Goal: Task Accomplishment & Management: Manage account settings

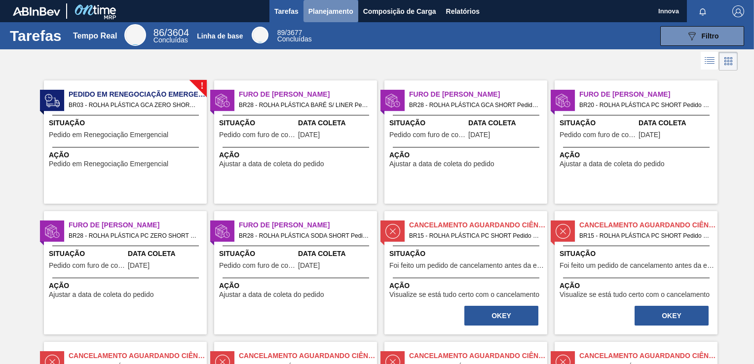
click at [326, 15] on span "Planejamento" at bounding box center [330, 11] width 45 height 12
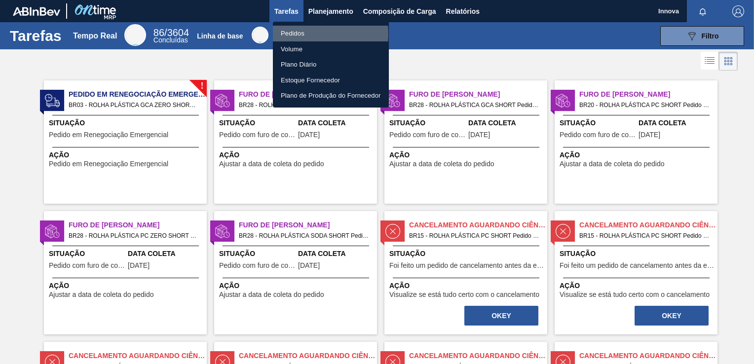
click at [299, 34] on li "Pedidos" at bounding box center [331, 34] width 116 height 16
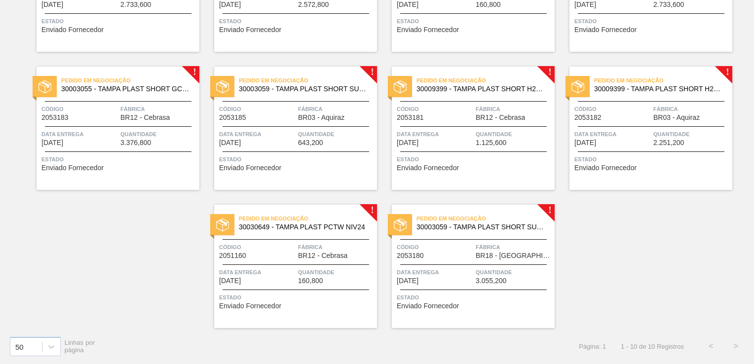
scroll to position [63, 0]
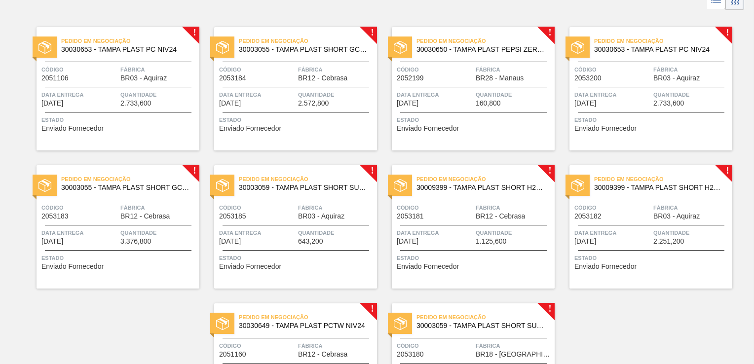
click at [95, 204] on span "Código" at bounding box center [79, 208] width 76 height 10
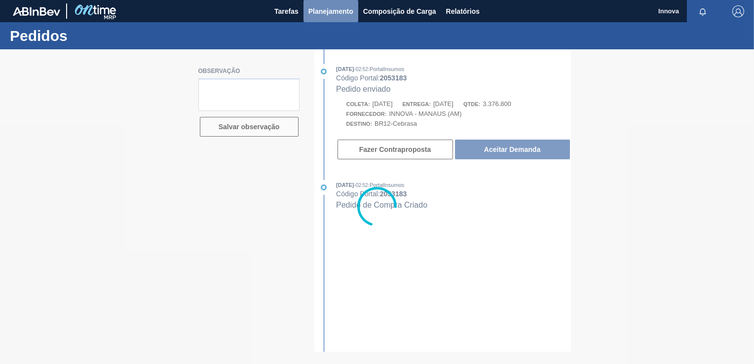
click at [322, 7] on span "Planejamento" at bounding box center [330, 11] width 45 height 12
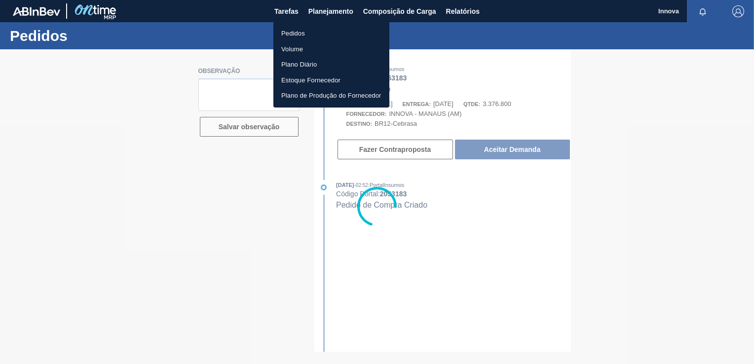
click at [303, 29] on li "Pedidos" at bounding box center [331, 34] width 116 height 16
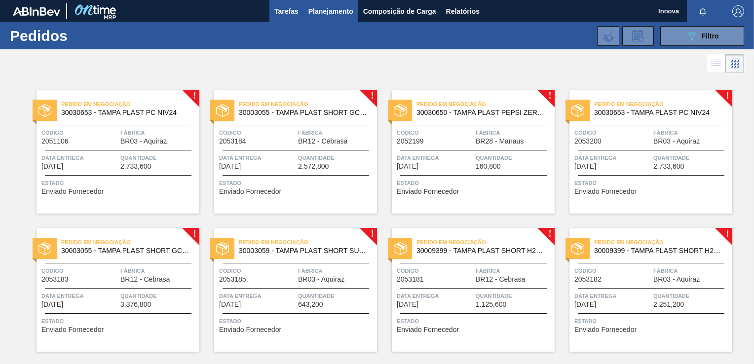
click at [269, 13] on button "Tarefas" at bounding box center [286, 11] width 34 height 22
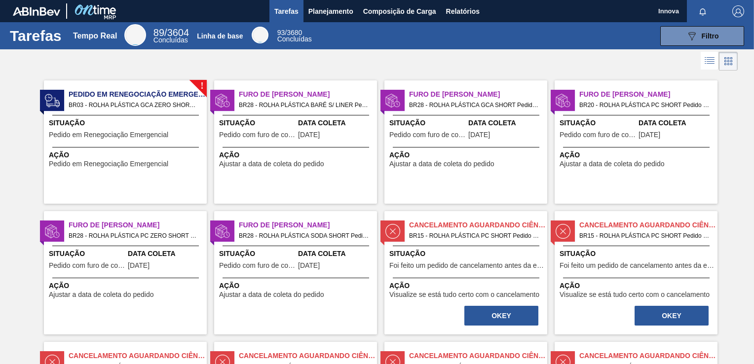
click at [107, 137] on span "Pedido em Renegociação Emergencial" at bounding box center [108, 134] width 119 height 7
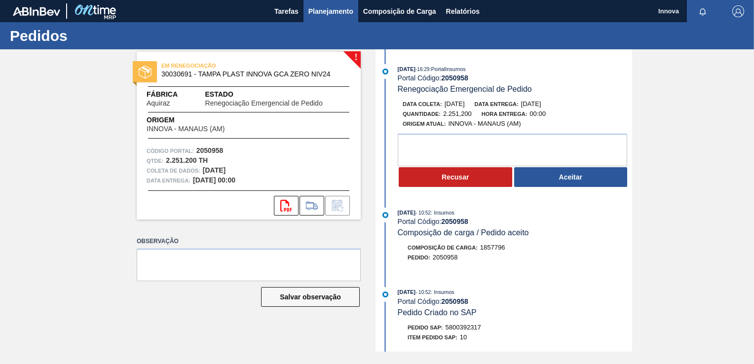
click at [333, 9] on span "Planejamento" at bounding box center [330, 11] width 45 height 12
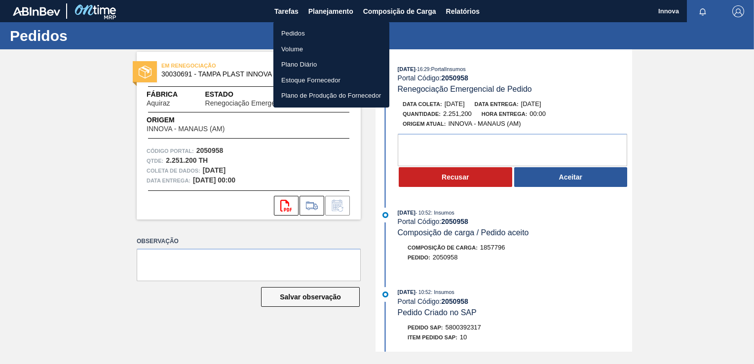
click at [313, 35] on li "Pedidos" at bounding box center [331, 34] width 116 height 16
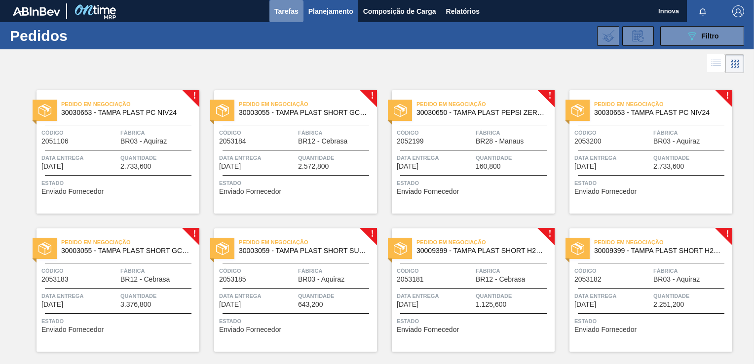
click at [284, 18] on button "Tarefas" at bounding box center [286, 11] width 34 height 22
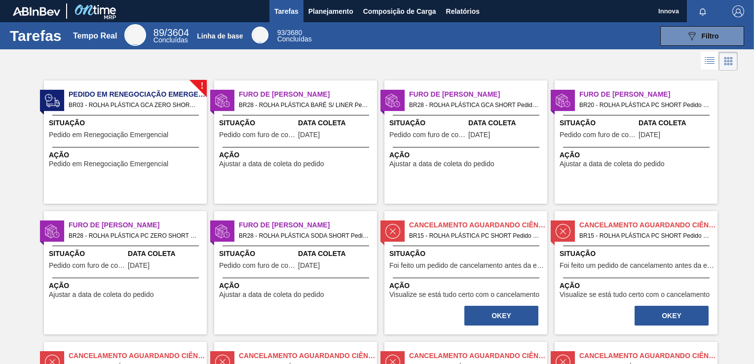
click at [163, 143] on div "! Pedido em Renegociação Emergencial BR03 - ROLHA PLÁSTICA GCA ZERO SHORT Pedid…" at bounding box center [125, 141] width 163 height 123
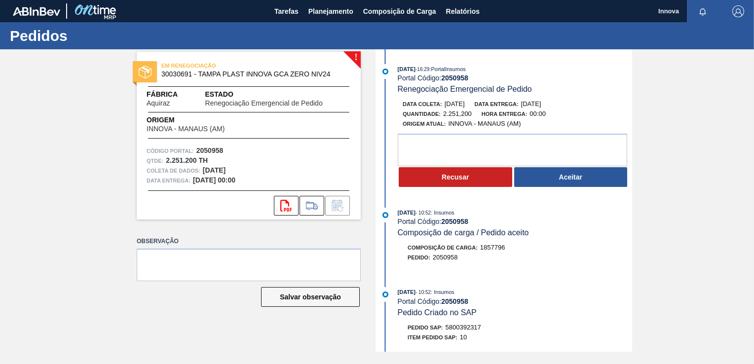
click at [477, 327] on span "5800392317" at bounding box center [463, 326] width 36 height 7
copy span "5800392317"
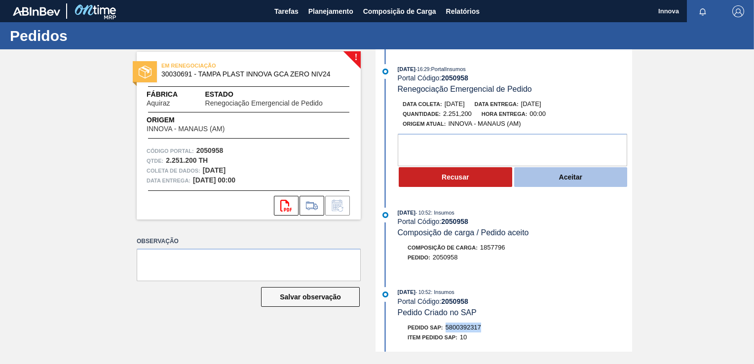
click at [572, 176] on button "Aceitar" at bounding box center [570, 177] width 113 height 20
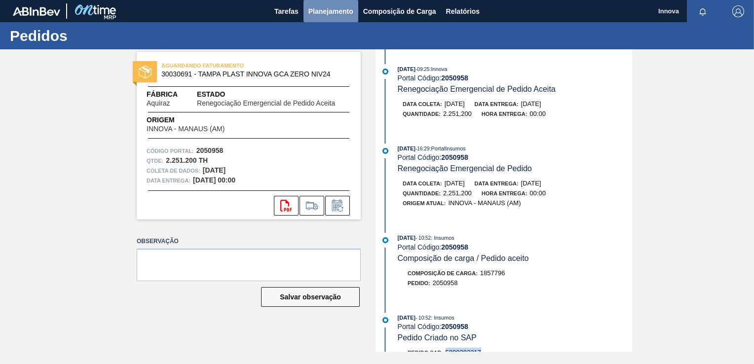
click at [337, 11] on span "Planejamento" at bounding box center [330, 11] width 45 height 12
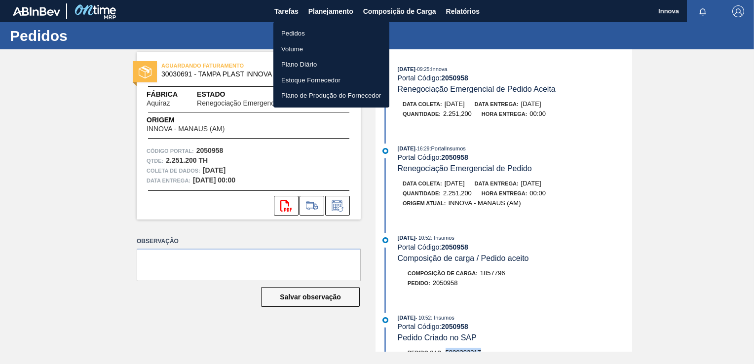
click at [300, 31] on li "Pedidos" at bounding box center [331, 34] width 116 height 16
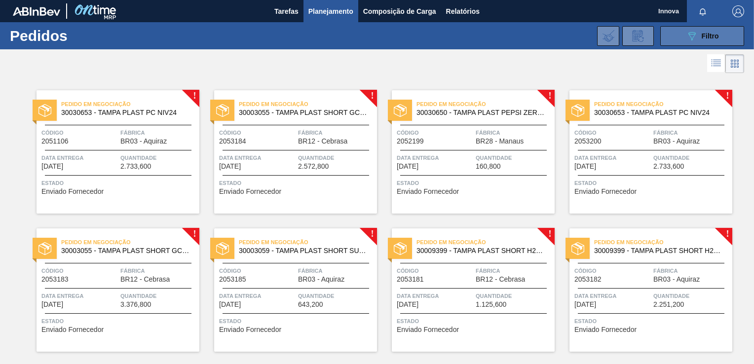
click at [679, 40] on button "089F7B8B-B2A5-4AFE-B5C0-19BA573D28AC Filtro" at bounding box center [702, 36] width 84 height 20
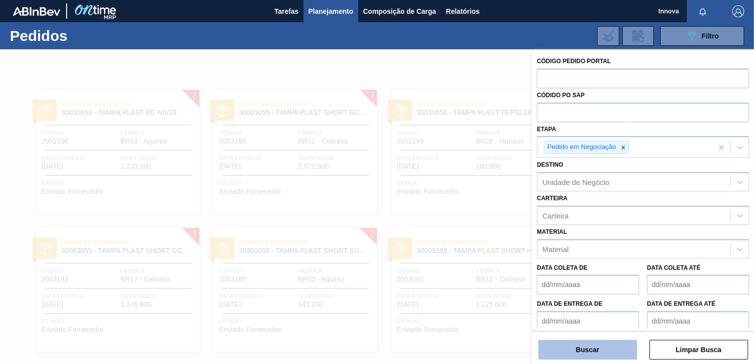
click at [584, 355] on button "Buscar" at bounding box center [587, 350] width 99 height 20
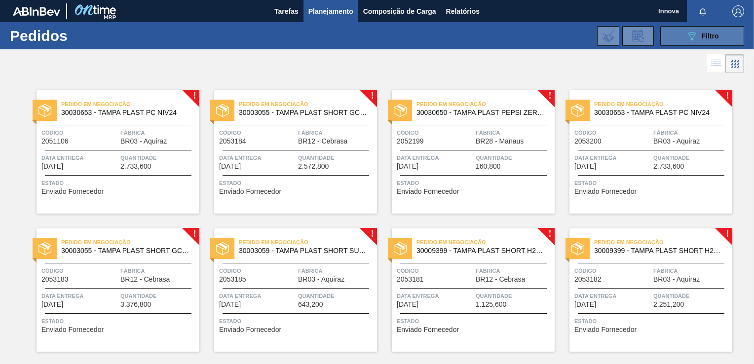
click at [688, 37] on icon "089F7B8B-B2A5-4AFE-B5C0-19BA573D28AC" at bounding box center [691, 36] width 12 height 12
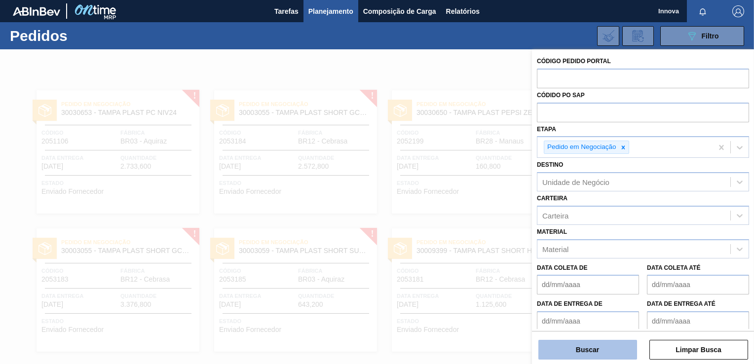
click at [561, 341] on button "Buscar" at bounding box center [587, 350] width 99 height 20
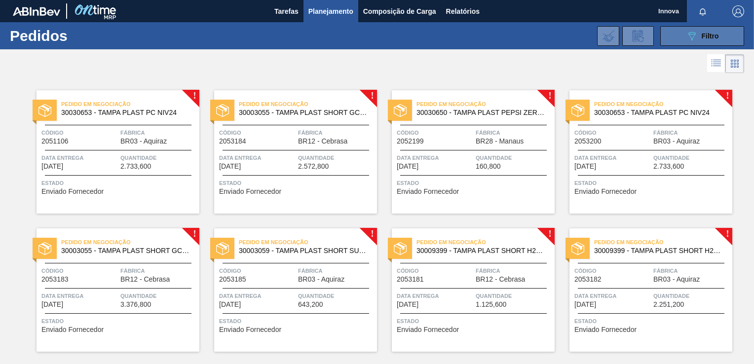
click at [688, 29] on button "089F7B8B-B2A5-4AFE-B5C0-19BA573D28AC Filtro" at bounding box center [702, 36] width 84 height 20
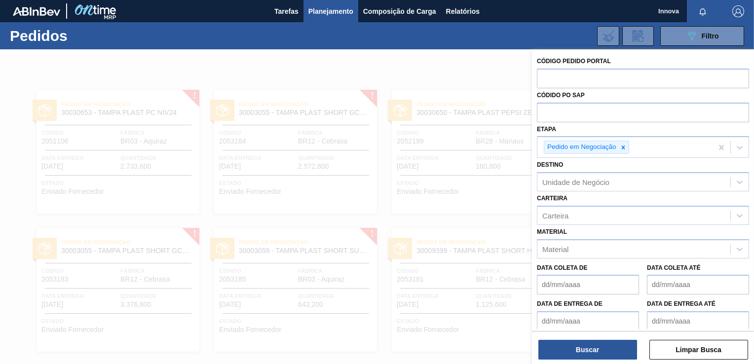
click at [214, 58] on div at bounding box center [377, 231] width 754 height 364
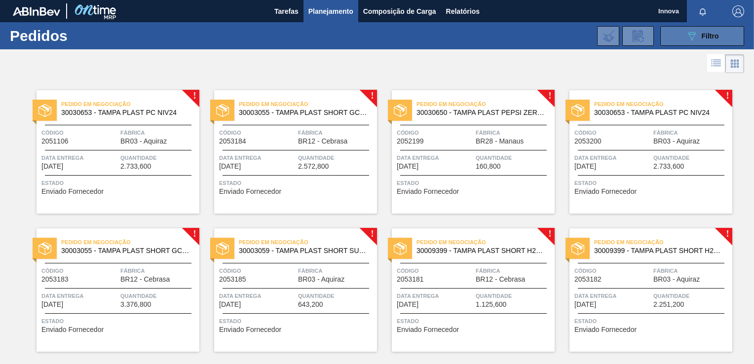
click at [691, 38] on icon "089F7B8B-B2A5-4AFE-B5C0-19BA573D28AC" at bounding box center [691, 36] width 12 height 12
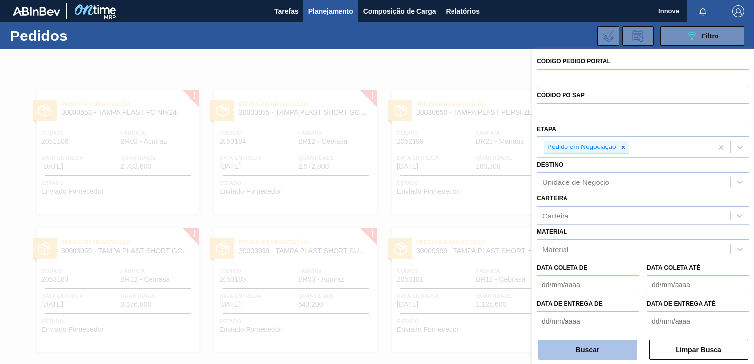
click at [600, 348] on button "Buscar" at bounding box center [587, 350] width 99 height 20
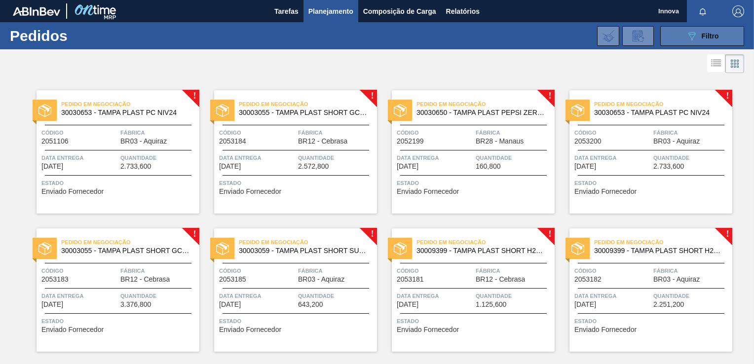
click at [683, 33] on button "089F7B8B-B2A5-4AFE-B5C0-19BA573D28AC Filtro" at bounding box center [702, 36] width 84 height 20
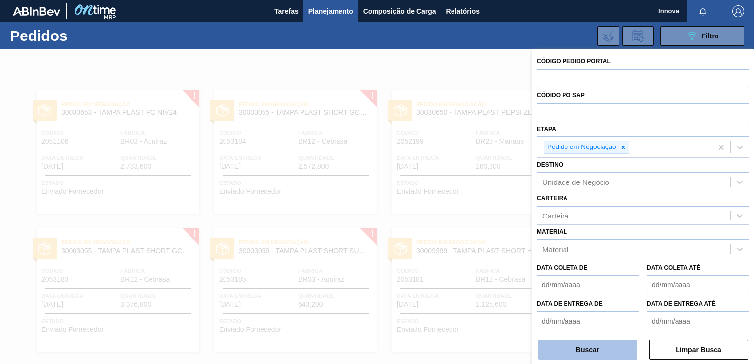
click at [575, 356] on button "Buscar" at bounding box center [587, 350] width 99 height 20
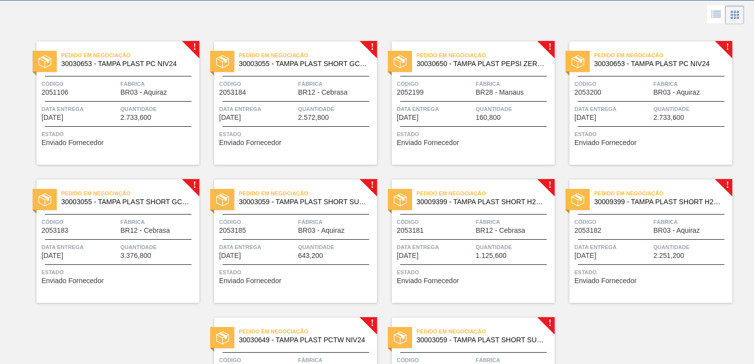
scroll to position [49, 0]
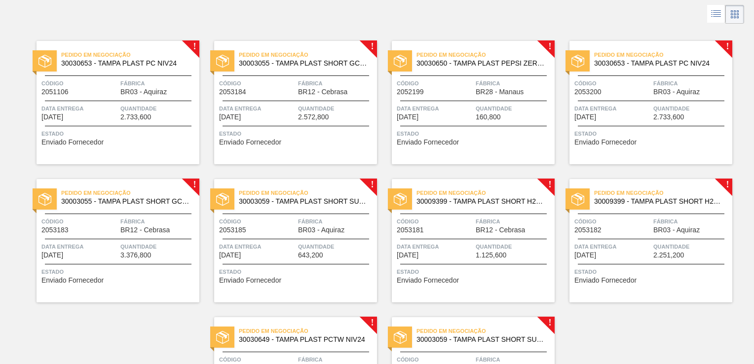
click at [15, 119] on div "! Pedido em Negociação 30030653 - TAMPA PLAST PC NIV24 Código 2051106 Fábrica B…" at bounding box center [377, 233] width 754 height 414
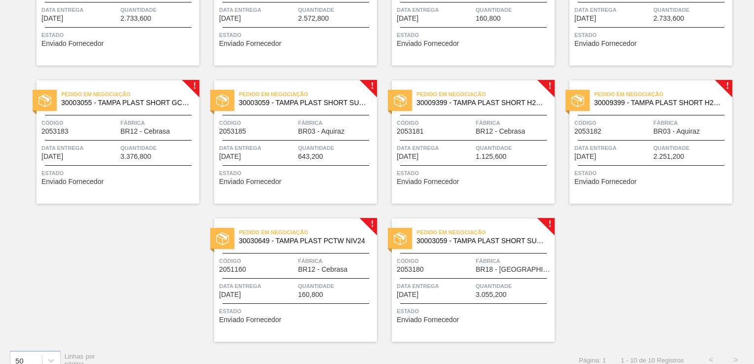
scroll to position [99, 0]
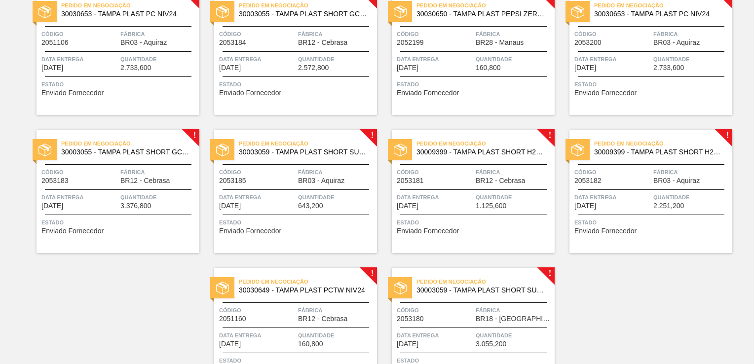
click at [105, 173] on span "Código" at bounding box center [79, 172] width 76 height 10
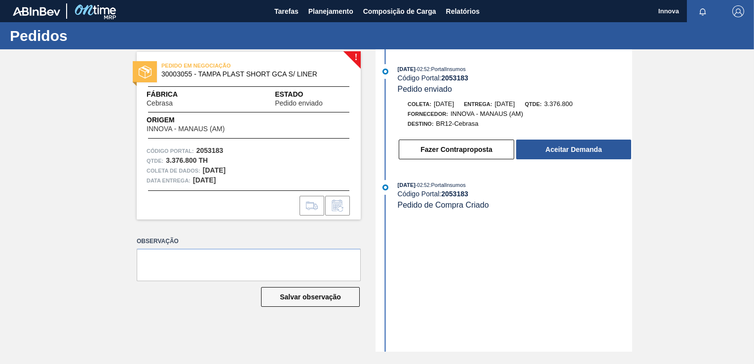
click at [540, 148] on button "Aceitar Demanda" at bounding box center [573, 150] width 115 height 20
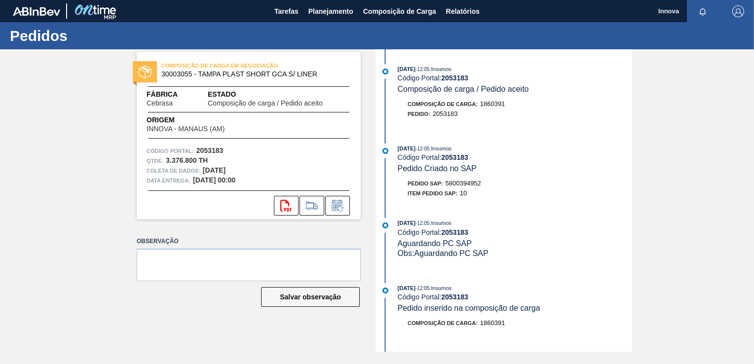
click at [467, 184] on span "5800394952" at bounding box center [463, 183] width 36 height 7
copy span "5800394952"
click at [464, 157] on strong "2053183" at bounding box center [454, 157] width 27 height 8
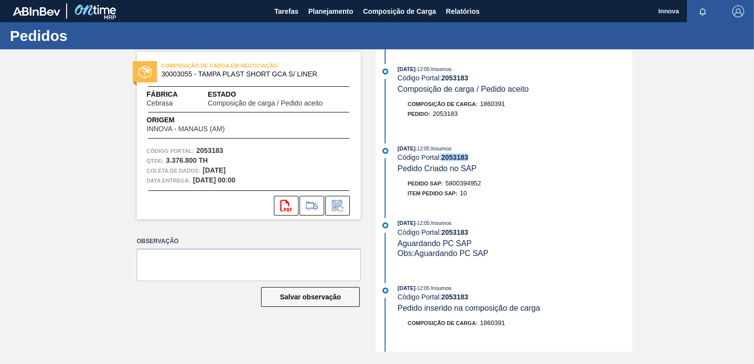
copy strong "2053183"
click at [333, 6] on span "Planejamento" at bounding box center [330, 11] width 45 height 12
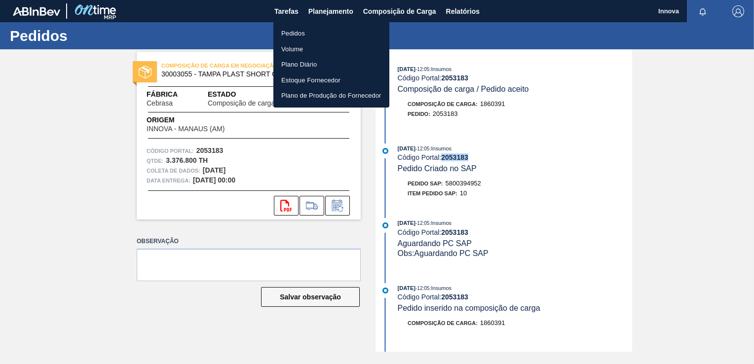
click at [293, 29] on li "Pedidos" at bounding box center [331, 34] width 116 height 16
